Goal: Task Accomplishment & Management: Manage account settings

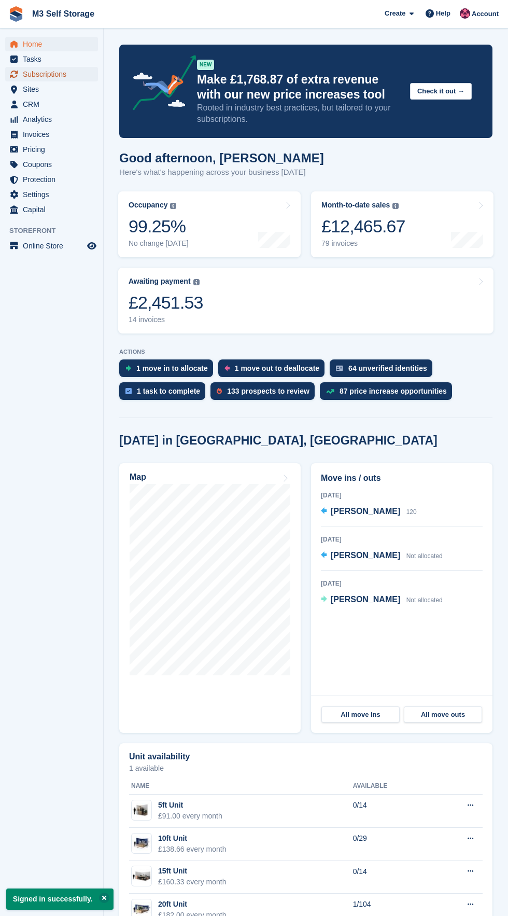
click at [78, 68] on span "Subscriptions" at bounding box center [54, 74] width 62 height 15
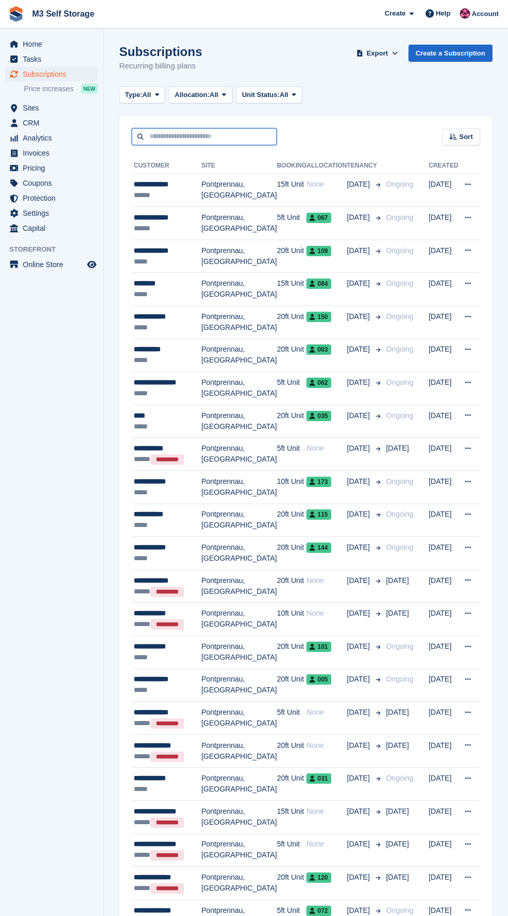
click at [274, 136] on input "text" at bounding box center [204, 136] width 145 height 17
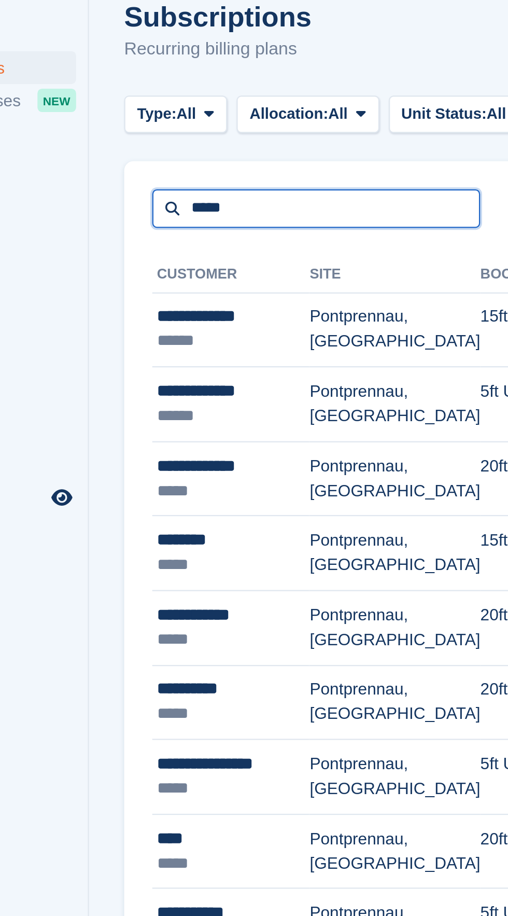
type input "*****"
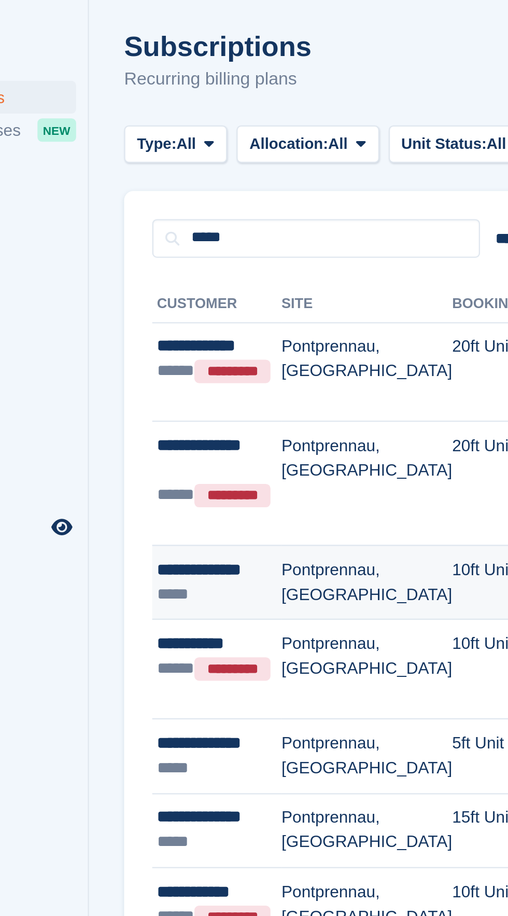
click at [244, 296] on td "Pontprennau, [GEOGRAPHIC_DATA]" at bounding box center [227, 288] width 76 height 33
